Goal: Information Seeking & Learning: Check status

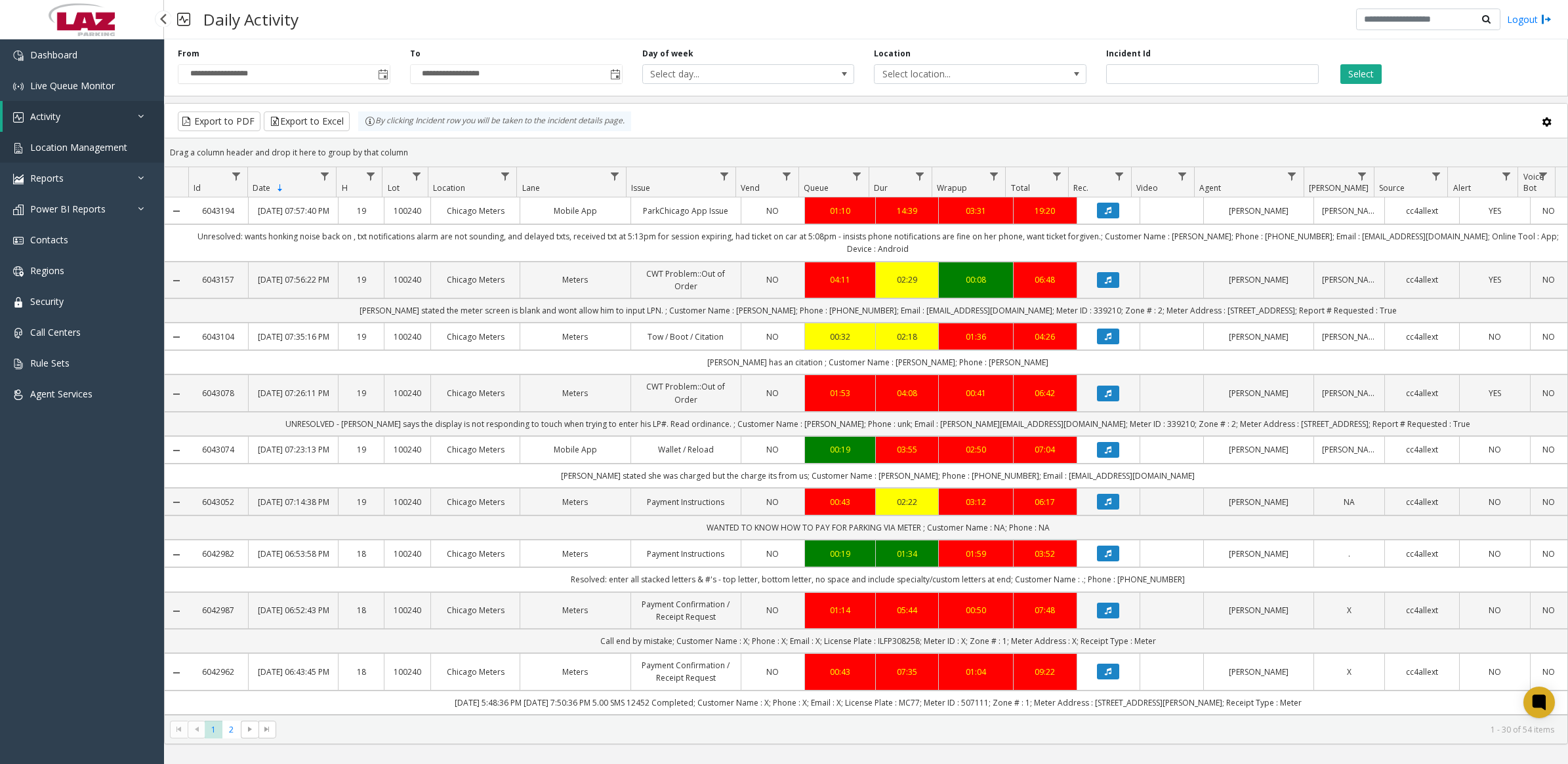
click at [56, 44] on span "Location Management" at bounding box center [78, 147] width 97 height 12
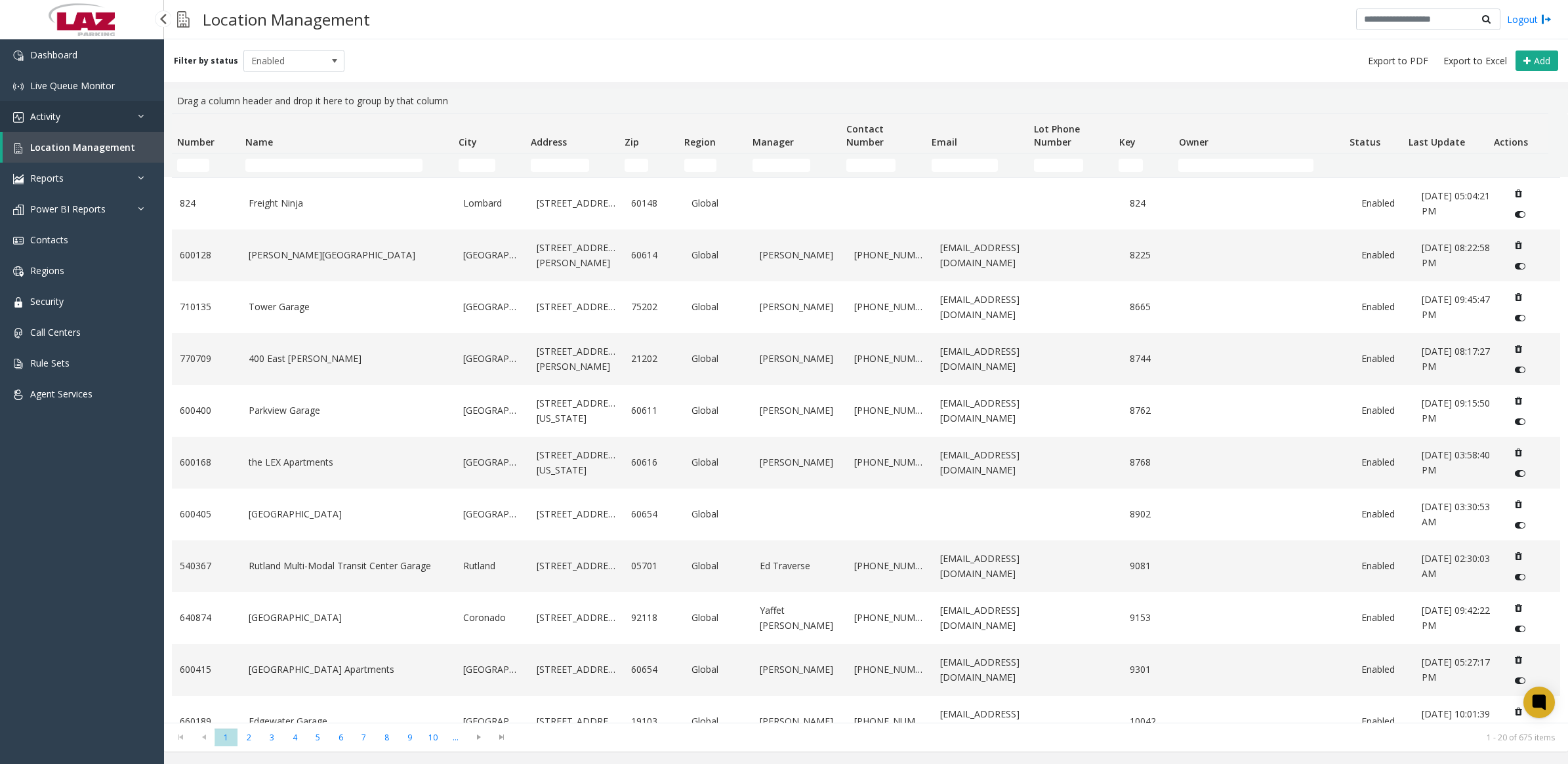
click at [50, 44] on span "Activity" at bounding box center [45, 116] width 30 height 12
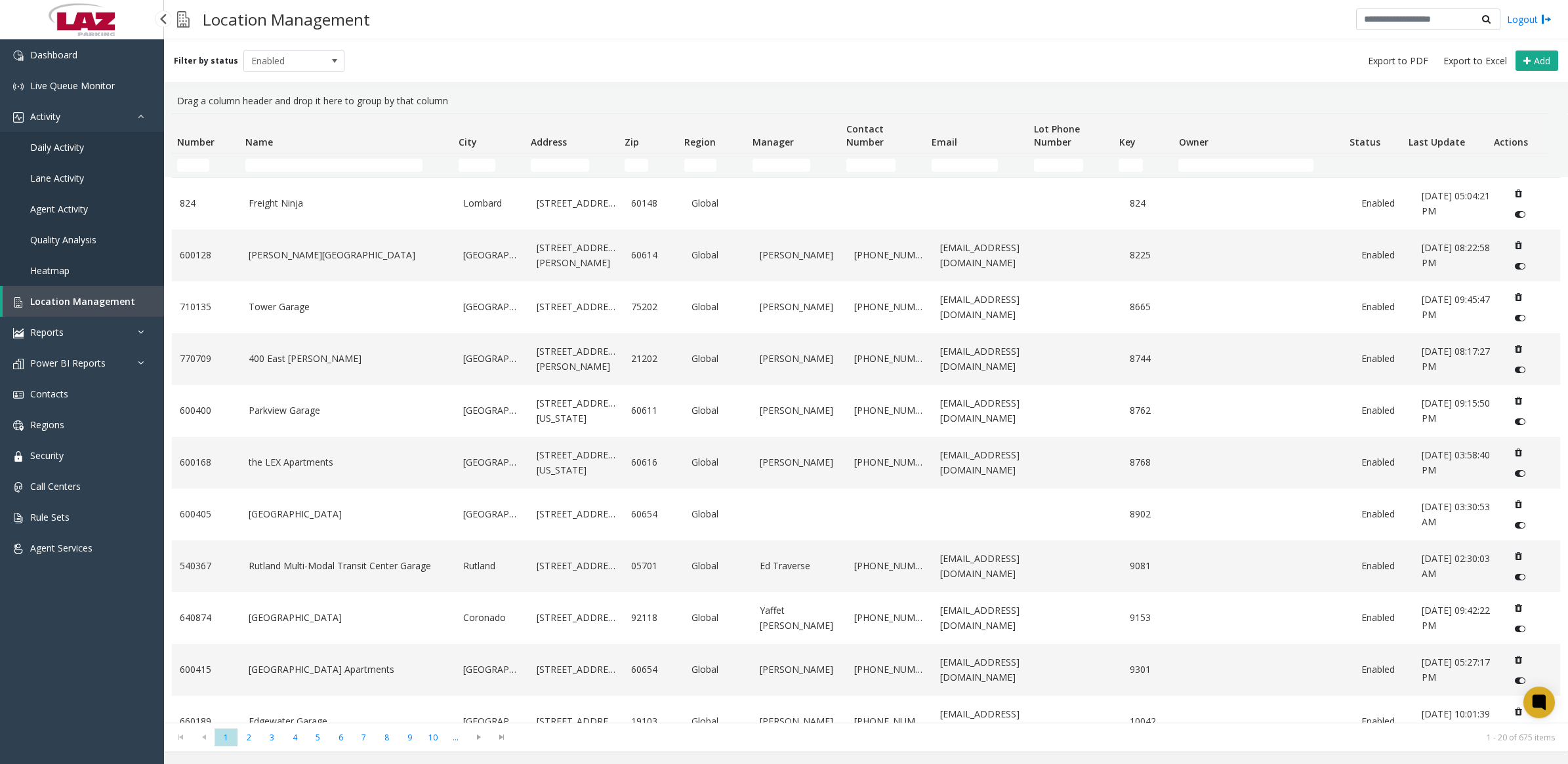
click at [54, 44] on span "Daily Activity" at bounding box center [57, 147] width 54 height 12
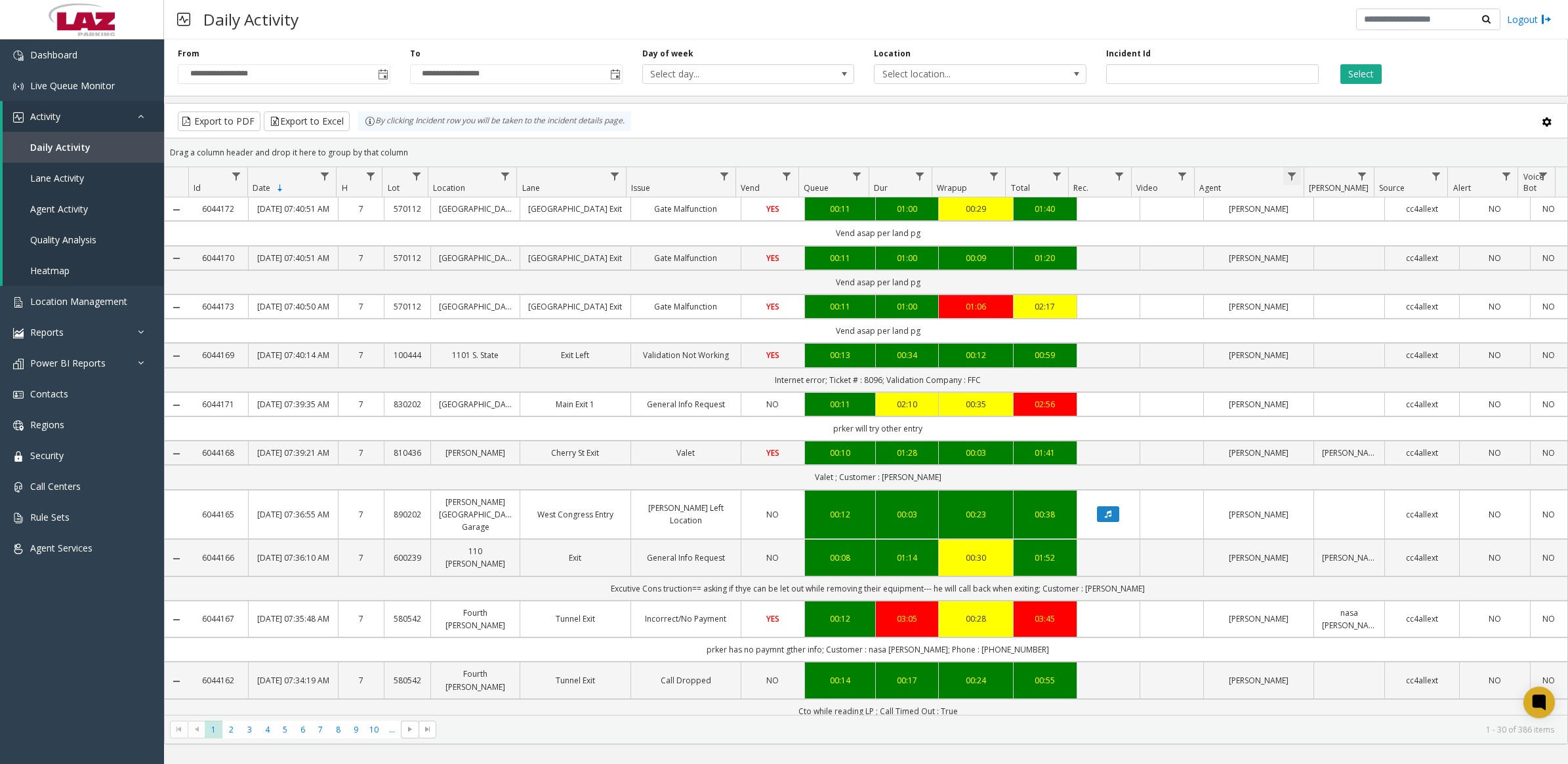
click at [613, 44] on span "Data table" at bounding box center [1291, 176] width 10 height 10
click at [613, 44] on input "Agent Filter" at bounding box center [1348, 233] width 112 height 22
type input "****"
click at [613, 44] on button "Filter" at bounding box center [1377, 356] width 54 height 29
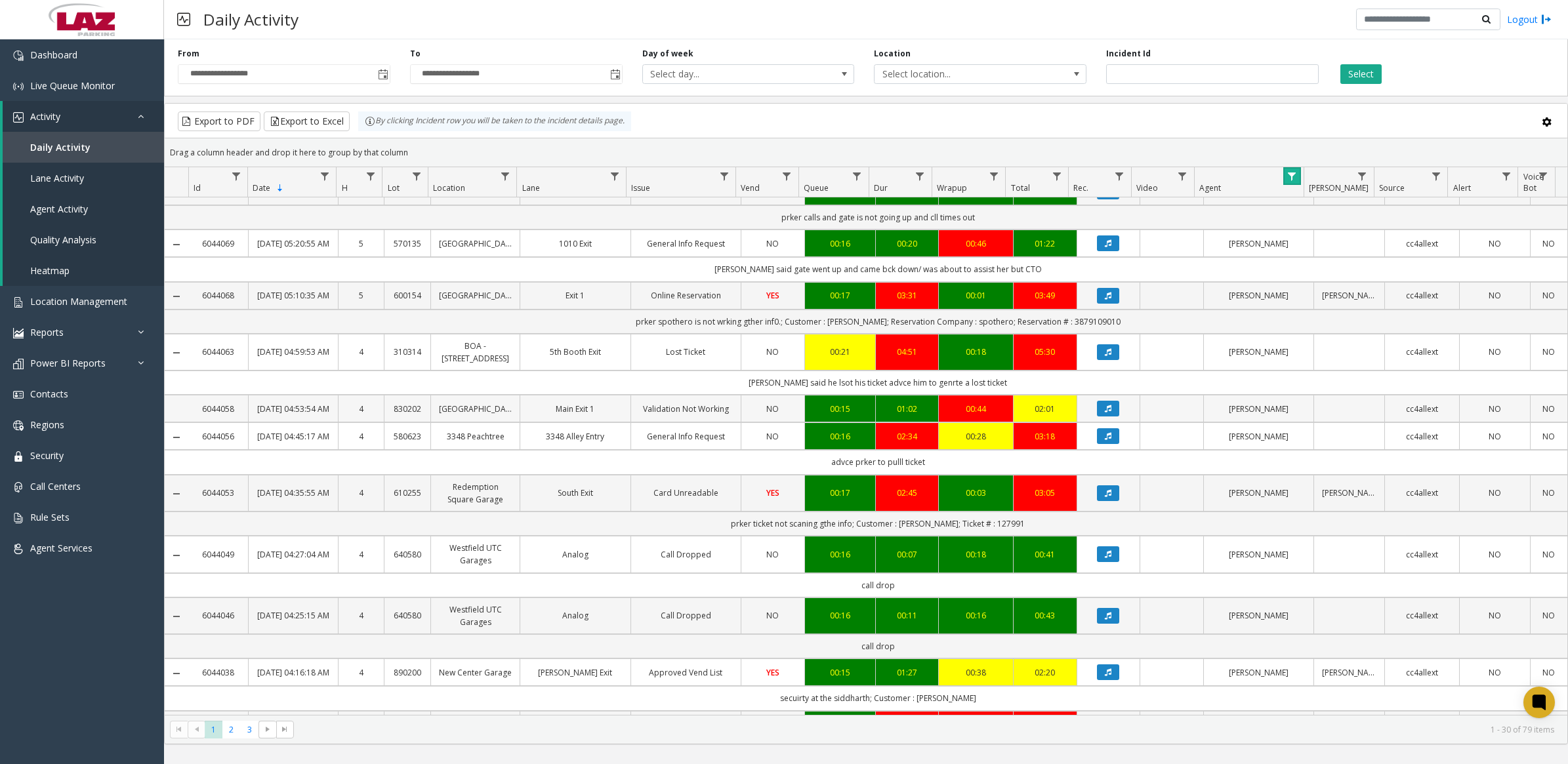
scroll to position [1343, 0]
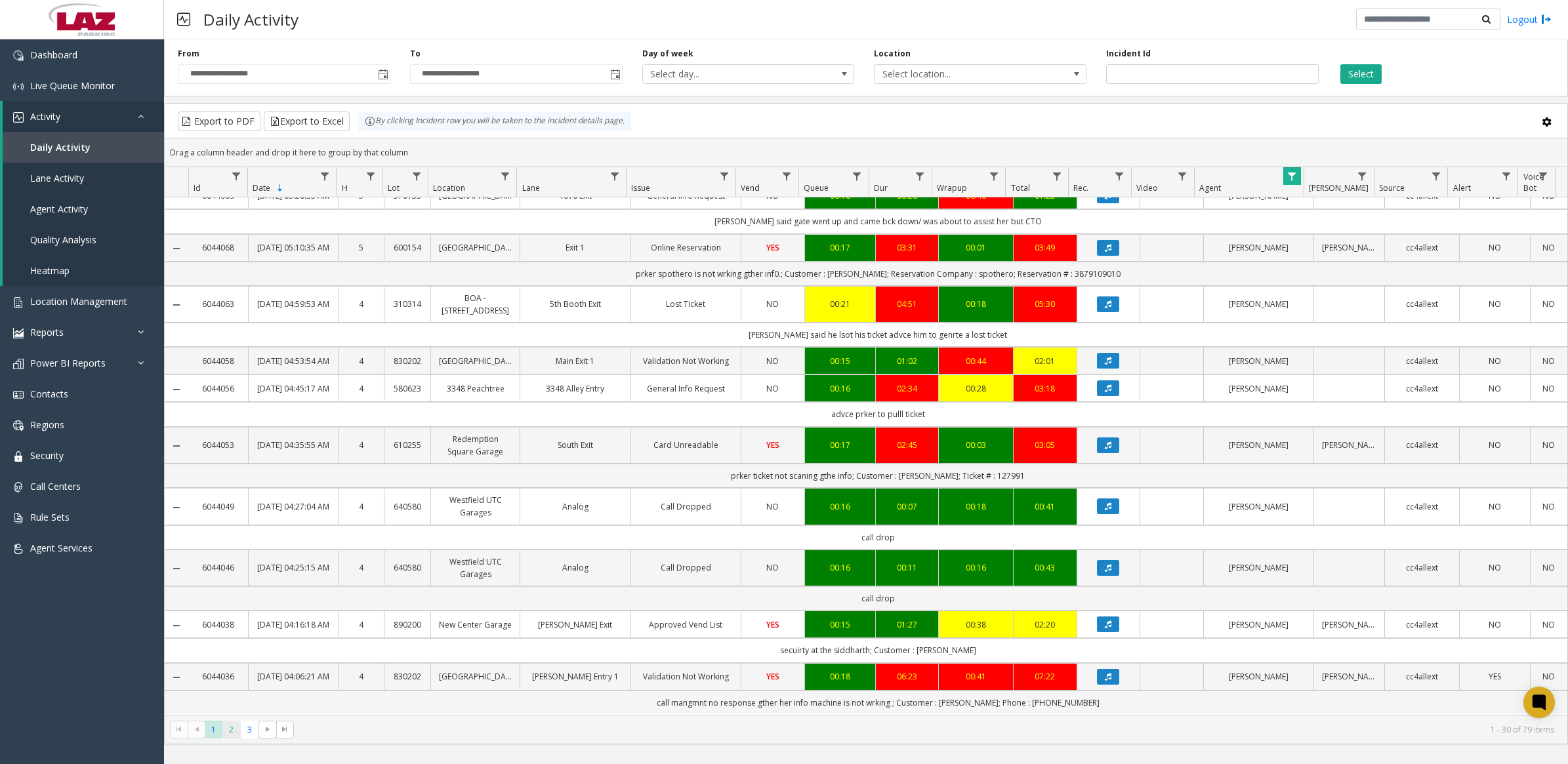
click at [230, 44] on span "2" at bounding box center [231, 730] width 18 height 18
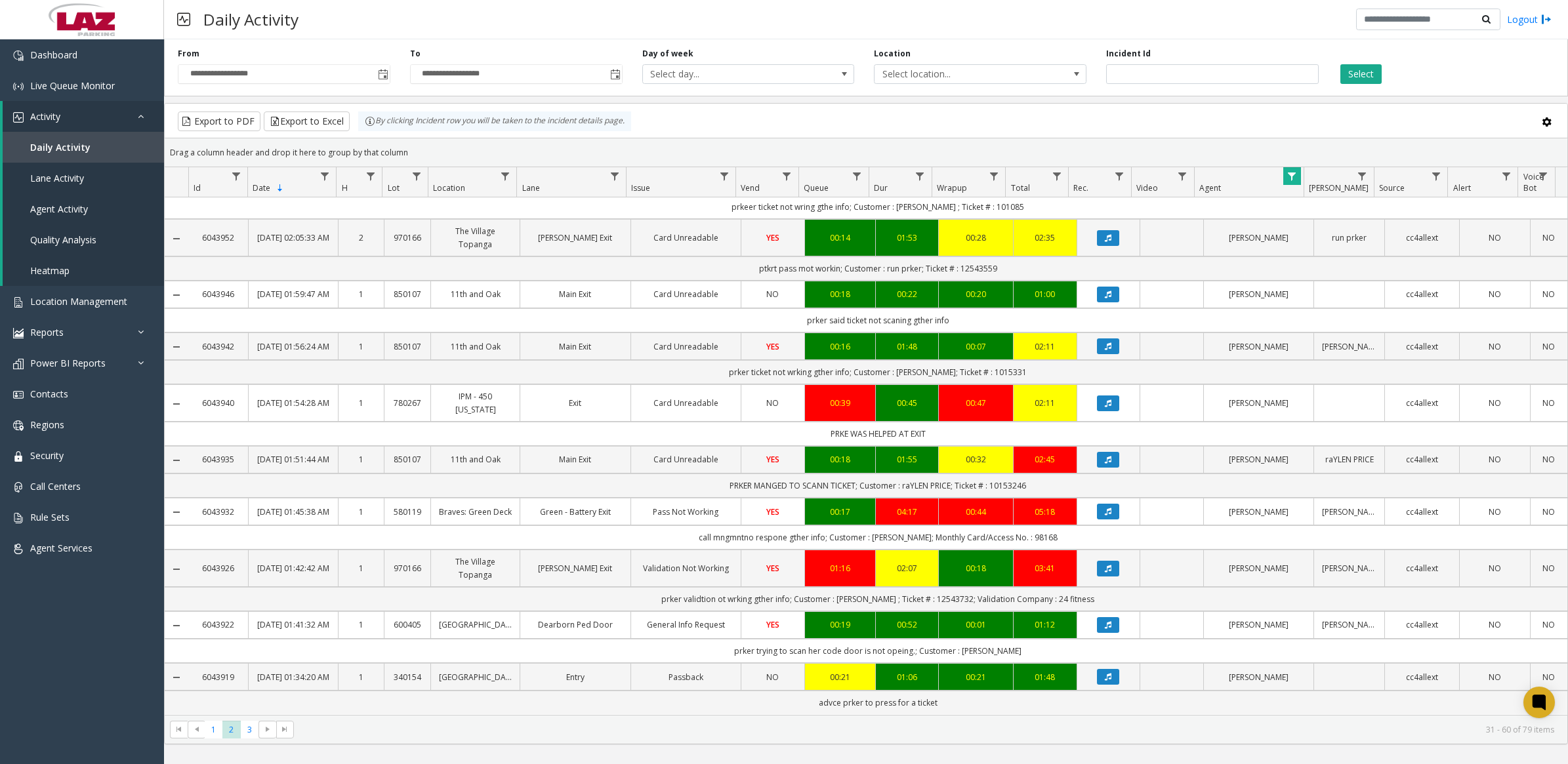
scroll to position [1342, 0]
click at [244, 44] on span "3" at bounding box center [250, 730] width 18 height 18
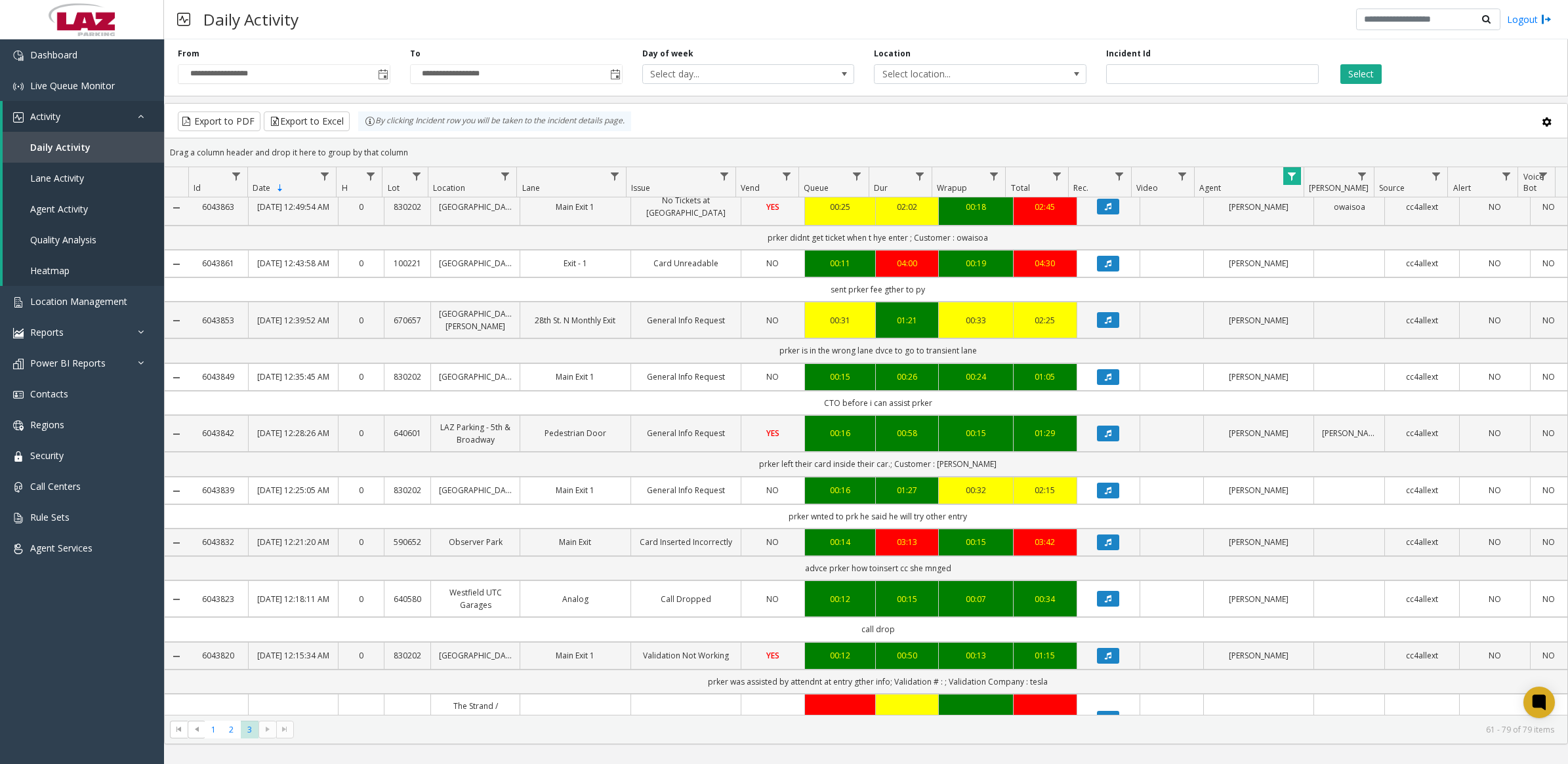
scroll to position [697, 0]
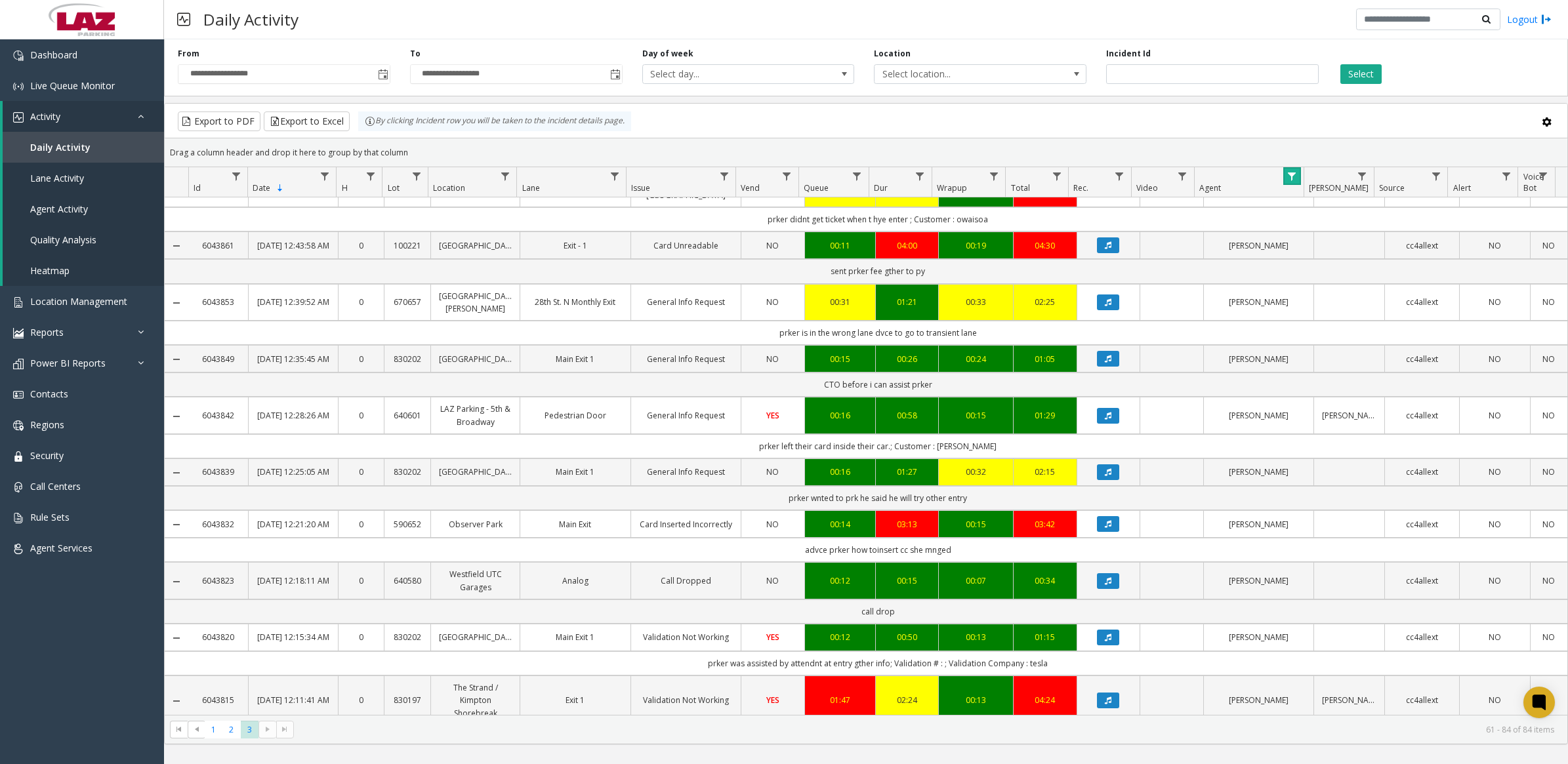
click at [613, 44] on link "Data table" at bounding box center [1292, 176] width 18 height 18
click at [613, 44] on button "Clear" at bounding box center [1319, 356] width 54 height 29
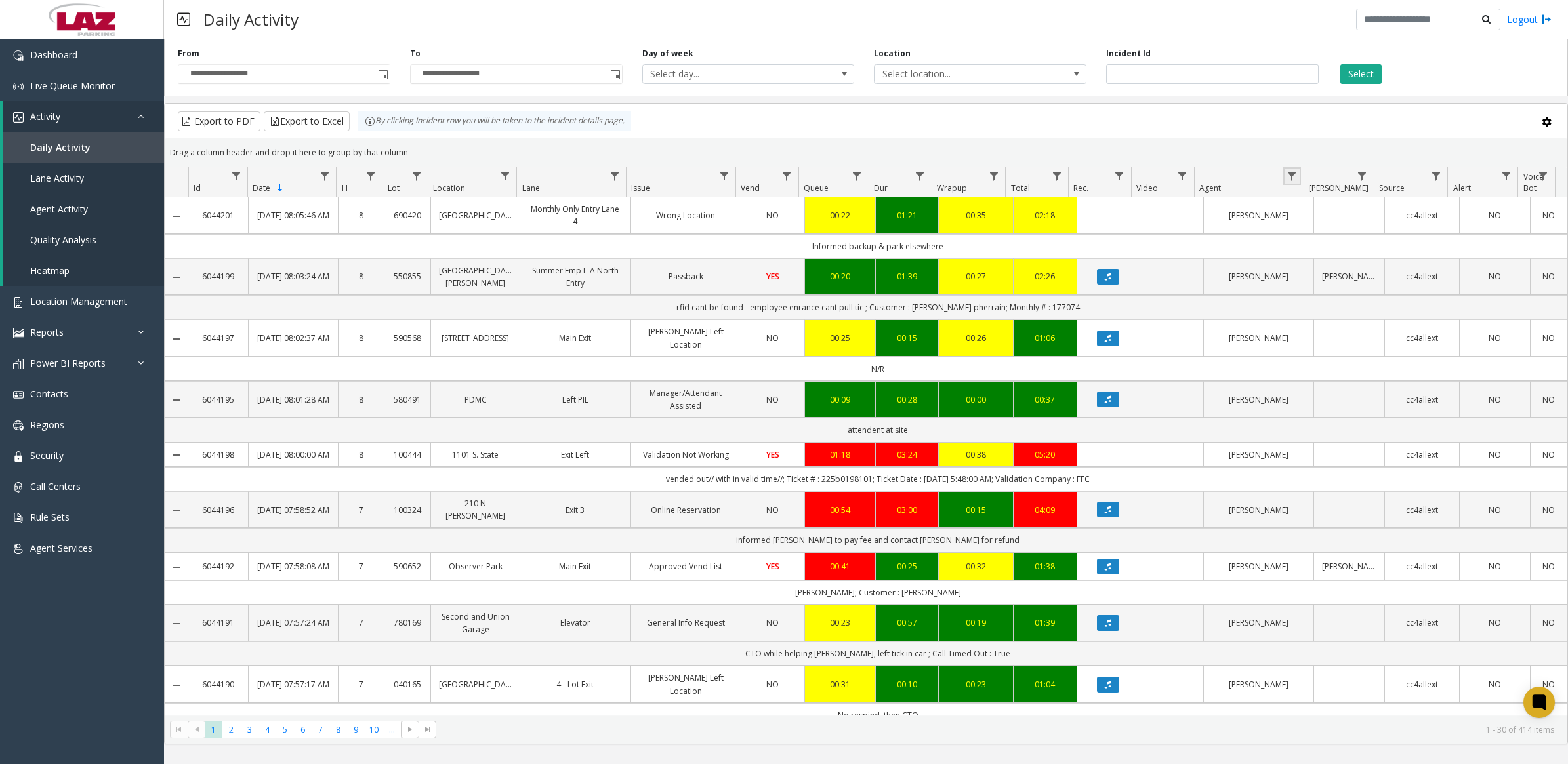
click at [613, 44] on span "Data table" at bounding box center [1291, 176] width 10 height 10
click at [613, 44] on input "Agent Filter" at bounding box center [1348, 233] width 112 height 22
type input "******"
click button "Filter" at bounding box center [1377, 356] width 54 height 29
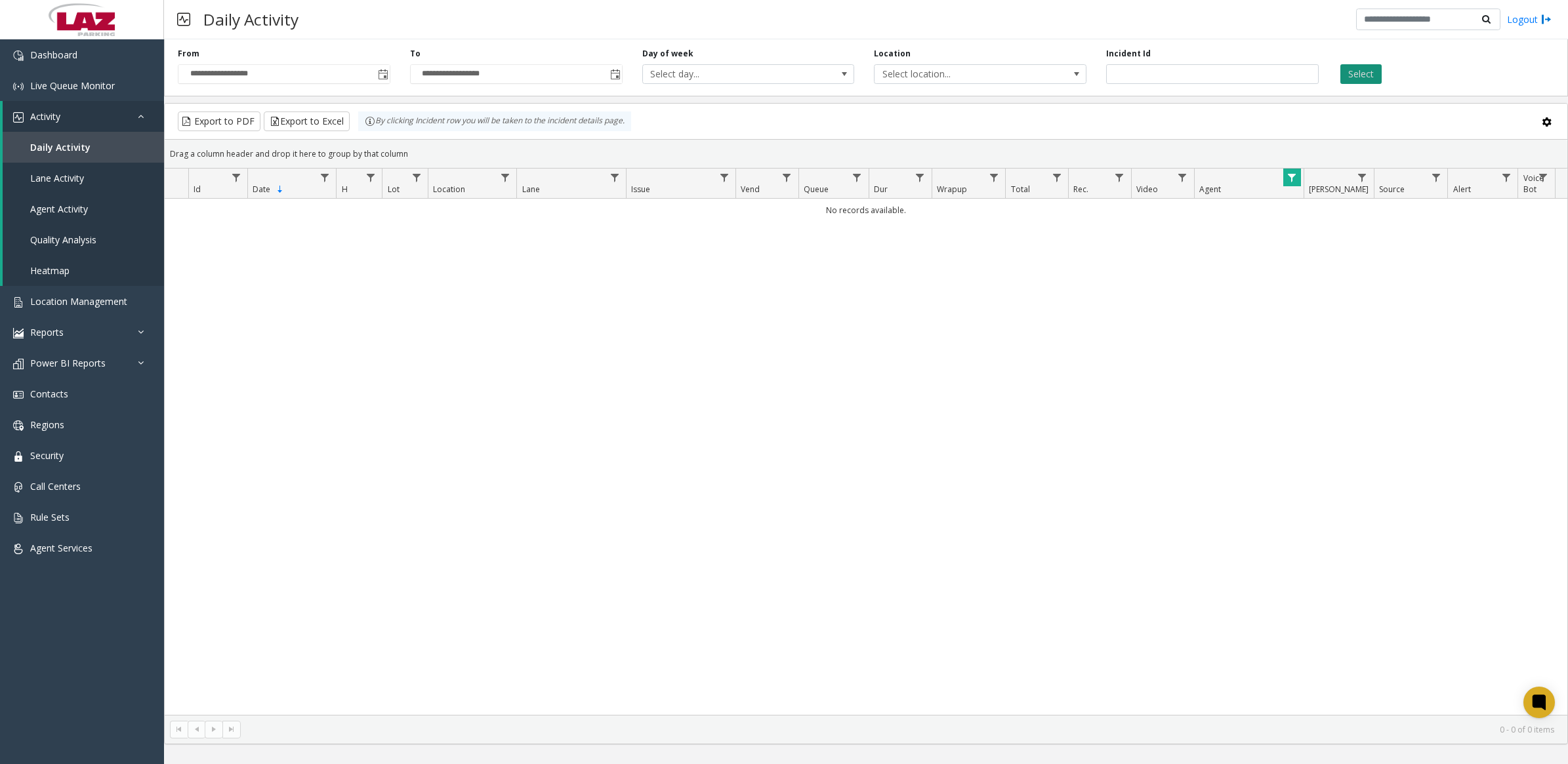
click at [613, 44] on button "Select" at bounding box center [1361, 74] width 41 height 20
